Goal: Task Accomplishment & Management: Manage account settings

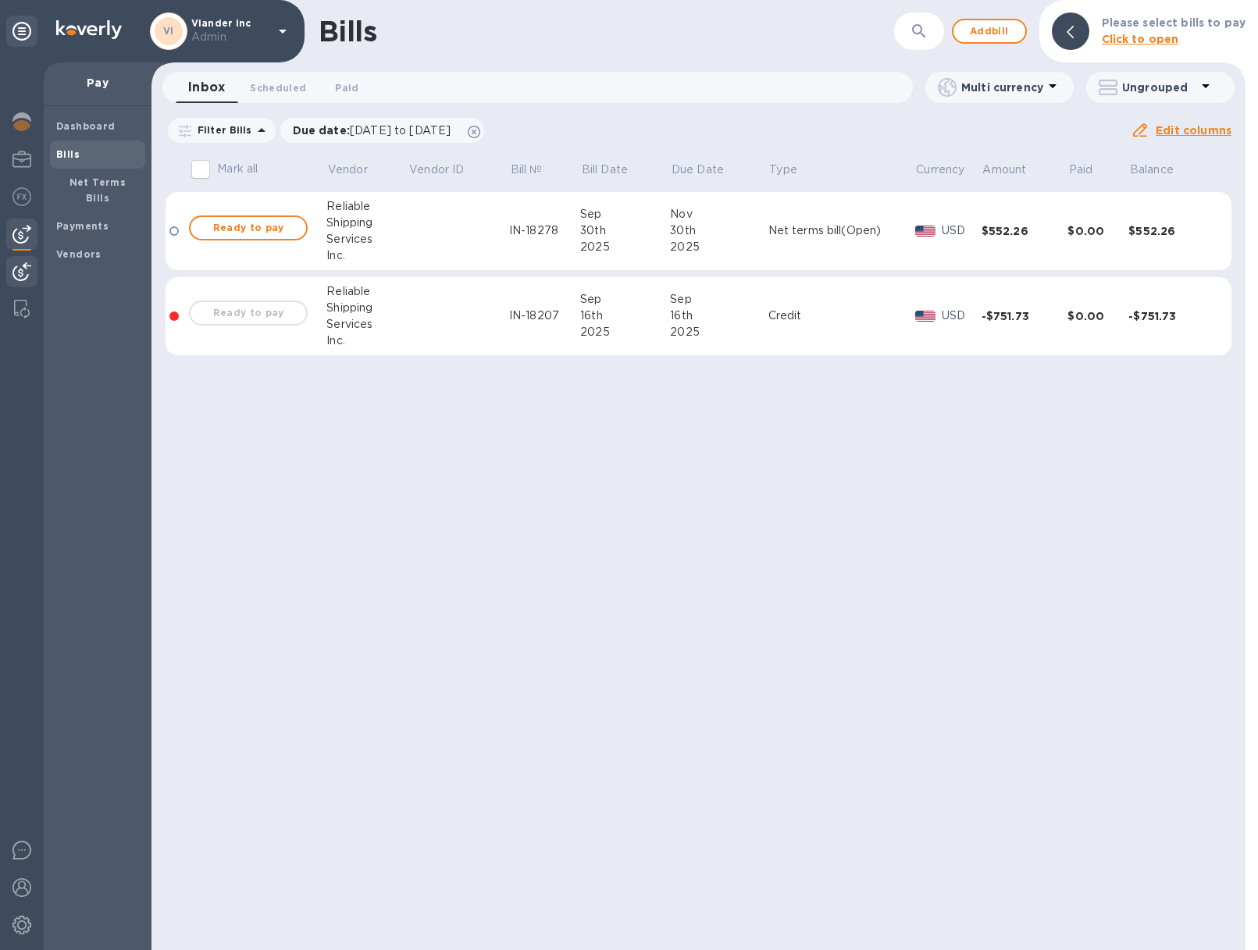
click at [19, 274] on img at bounding box center [21, 271] width 19 height 19
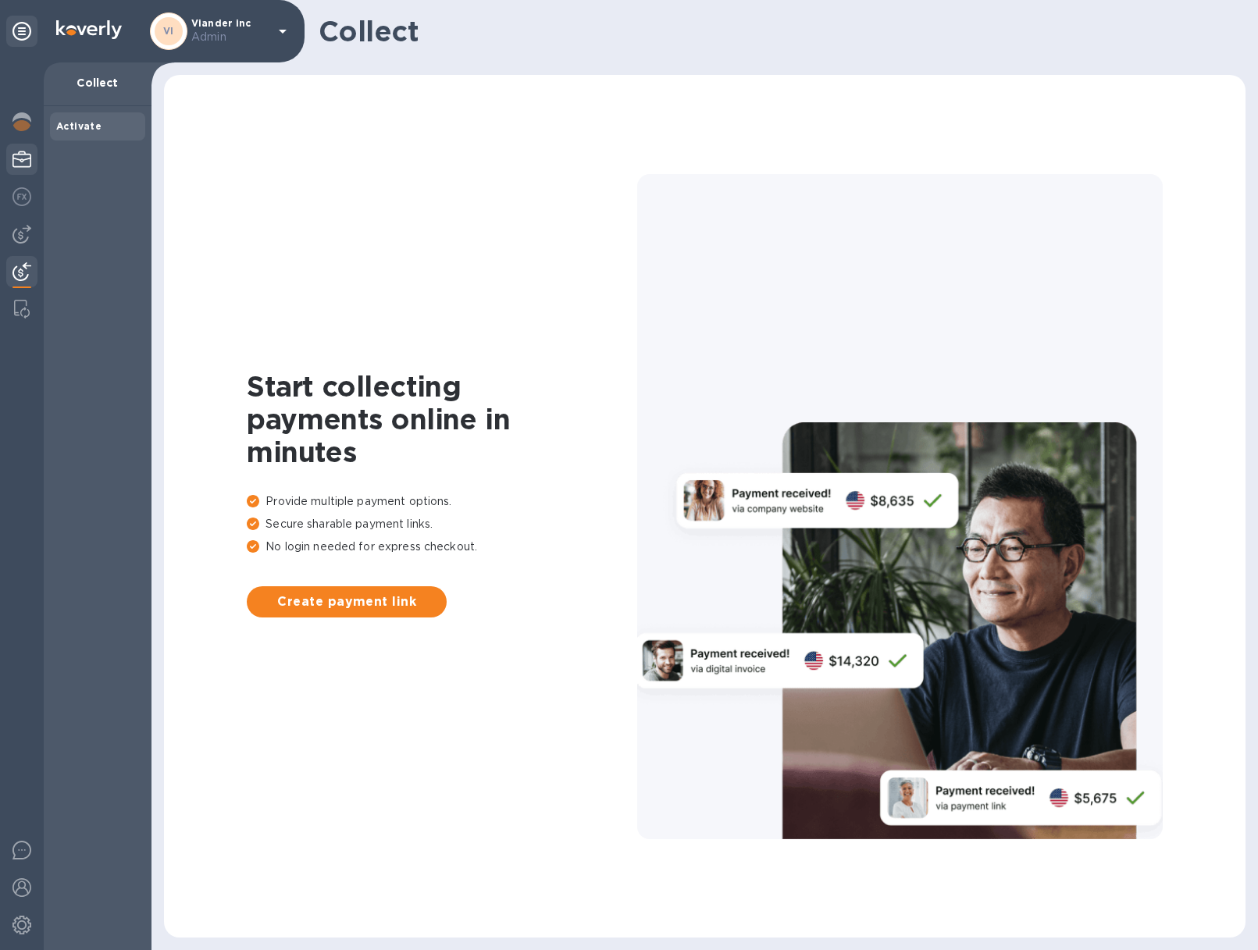
click at [22, 161] on img at bounding box center [21, 159] width 19 height 19
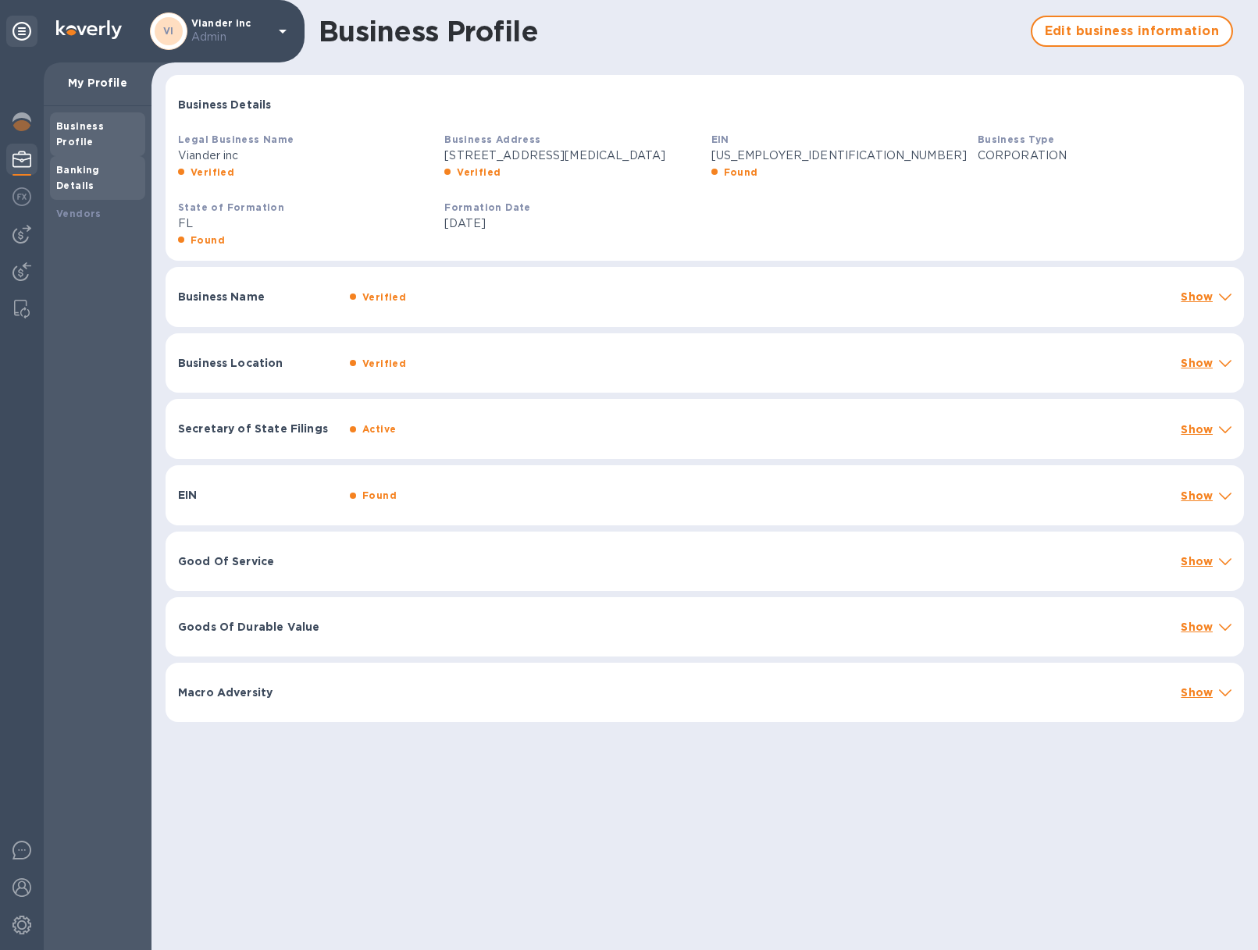
click at [100, 164] on b "Banking Details" at bounding box center [78, 177] width 44 height 27
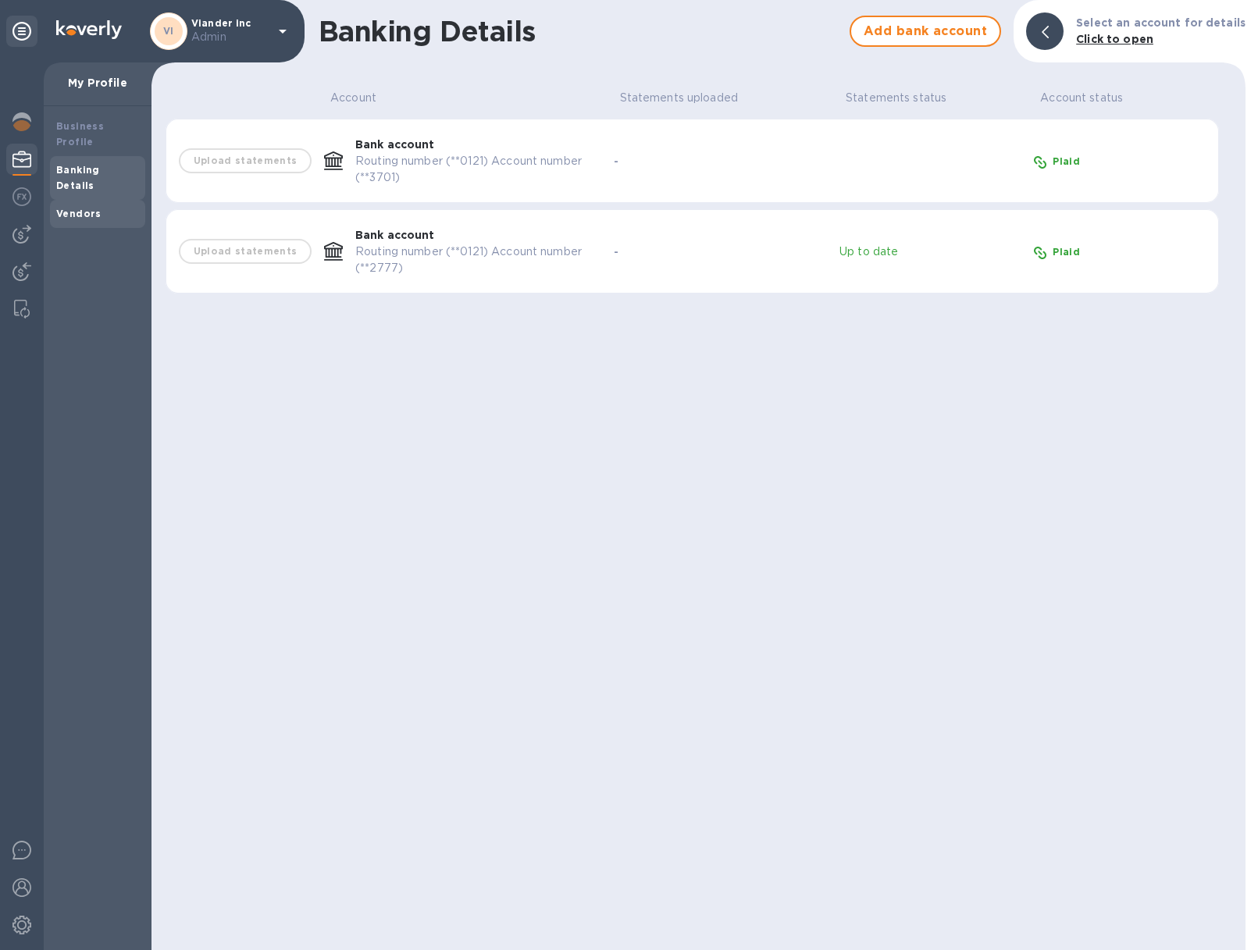
click at [97, 206] on div "Vendors" at bounding box center [97, 214] width 83 height 16
